Goal: Check status: Check status

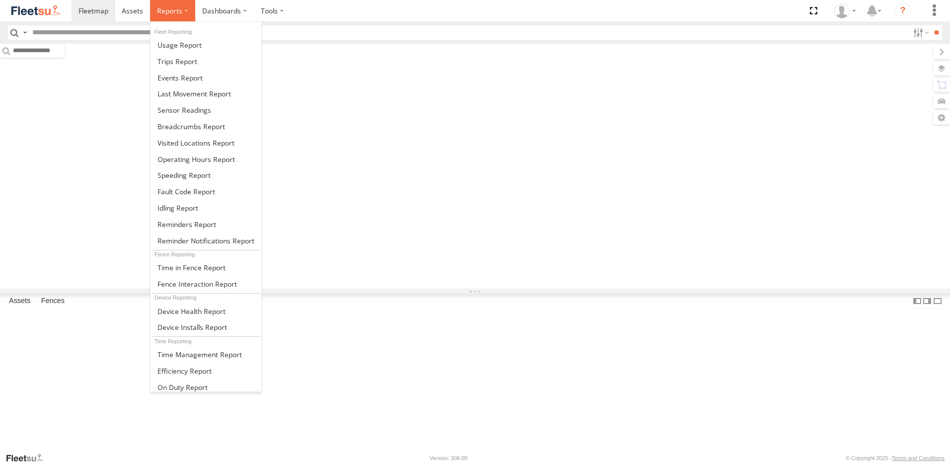
click at [173, 16] on label at bounding box center [172, 10] width 45 height 21
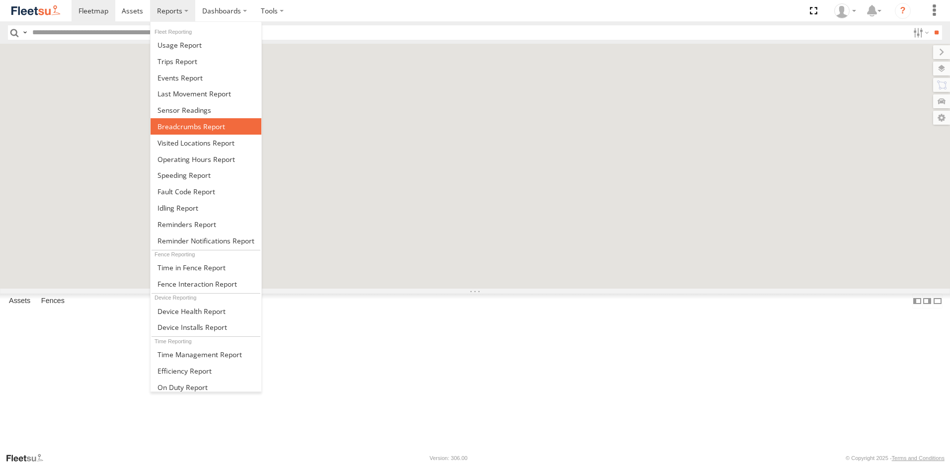
click at [187, 133] on link at bounding box center [206, 126] width 111 height 16
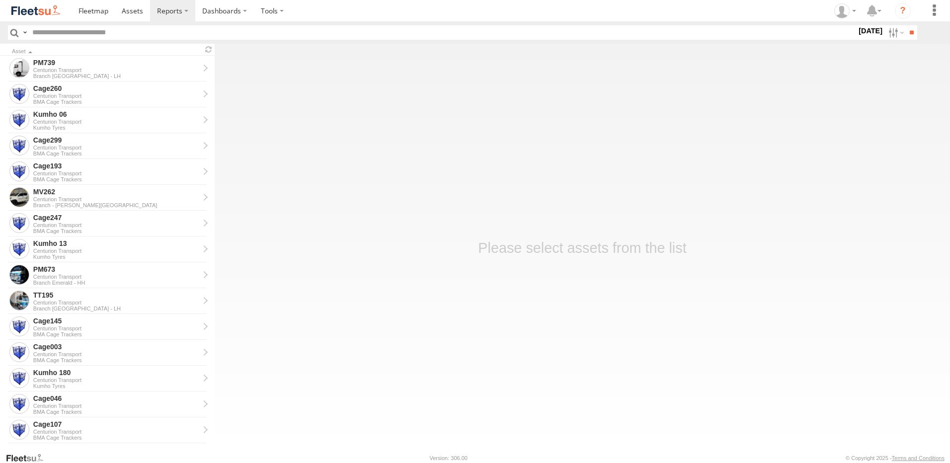
click at [703, 37] on input "text" at bounding box center [442, 32] width 828 height 14
type input "******"
click at [891, 31] on label at bounding box center [895, 32] width 21 height 14
drag, startPoint x: 864, startPoint y: 78, endPoint x: 869, endPoint y: 69, distance: 10.5
click at [0, 0] on label at bounding box center [0, 0] width 0 height 0
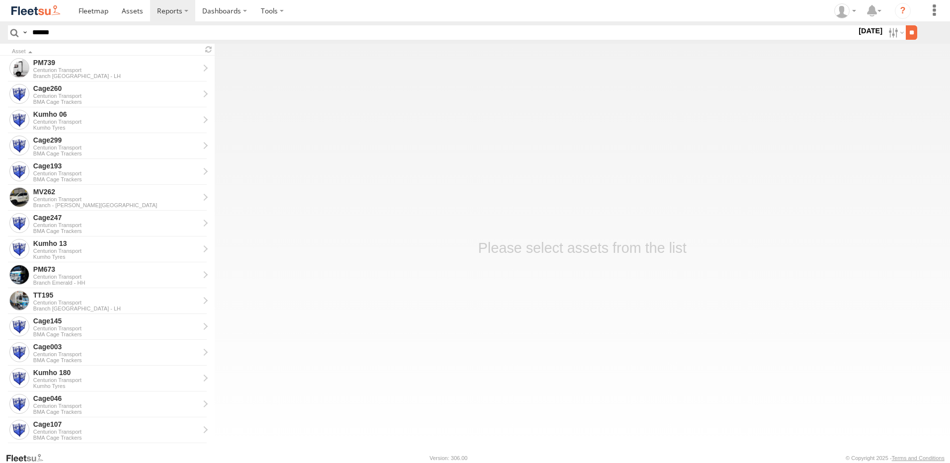
click at [915, 32] on input "**" at bounding box center [911, 32] width 11 height 14
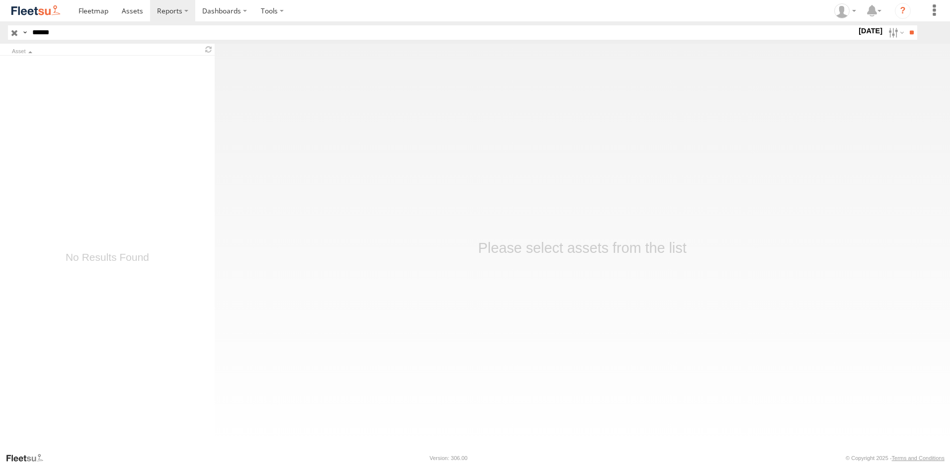
drag, startPoint x: 318, startPoint y: 217, endPoint x: 174, endPoint y: 133, distance: 166.8
click at [317, 217] on main "Asset Basemaps Roadmap" at bounding box center [475, 248] width 950 height 408
click at [11, 36] on input "button" at bounding box center [14, 32] width 13 height 14
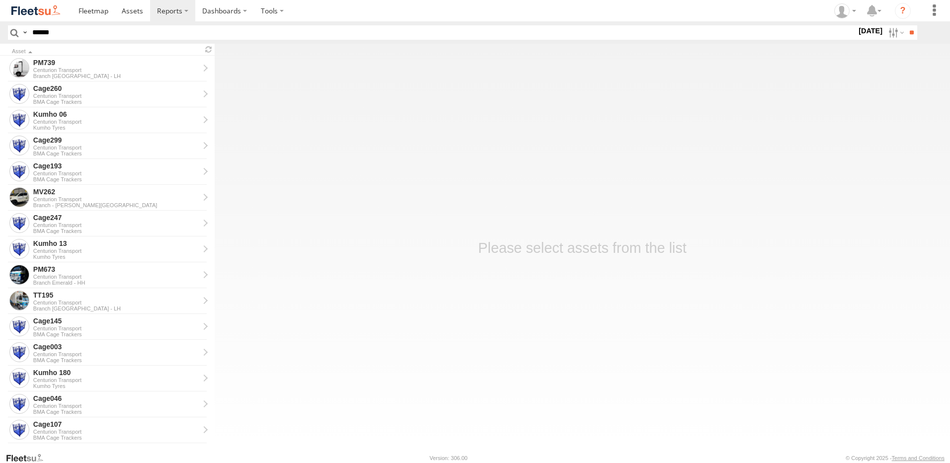
click at [385, 120] on main "Asset PM739 Centurion Transport Branch Brisbane - LH Cage260 Centurion Transpor…" at bounding box center [475, 248] width 950 height 408
click at [354, 342] on main "Asset PM739 Centurion Transport Branch Brisbane - LH Cage260 Centurion Transpor…" at bounding box center [475, 248] width 950 height 408
